Goal: Navigation & Orientation: Find specific page/section

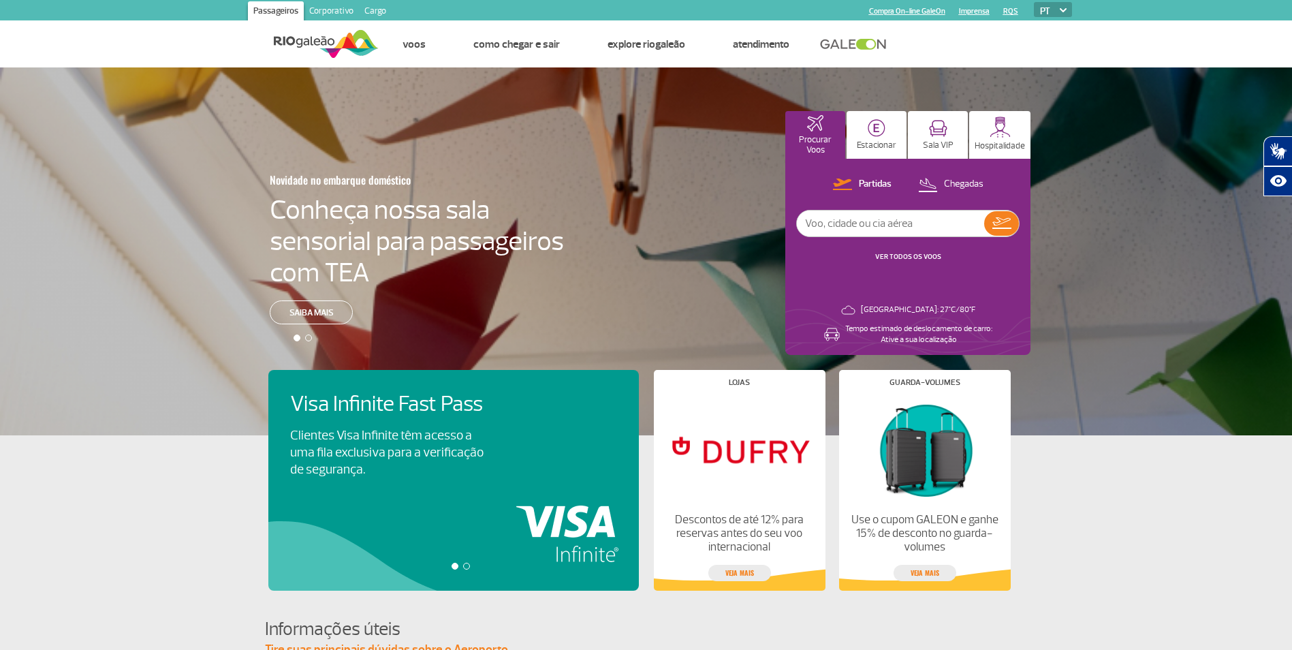
click at [316, 1] on ul "Passageiros Corporativo Cargo" at bounding box center [306, 10] width 171 height 20
click at [315, 4] on link "Corporativo" at bounding box center [331, 12] width 55 height 22
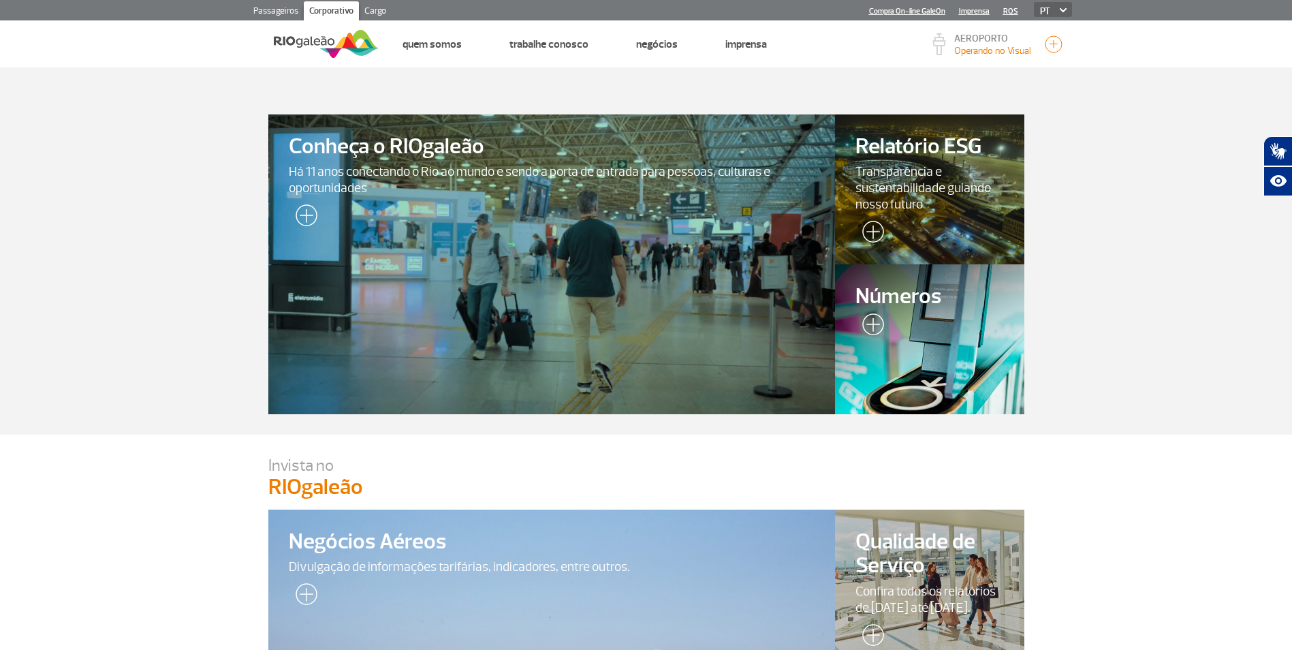
click at [379, 9] on link "Cargo" at bounding box center [375, 12] width 33 height 22
